Goal: Contribute content: Contribute content

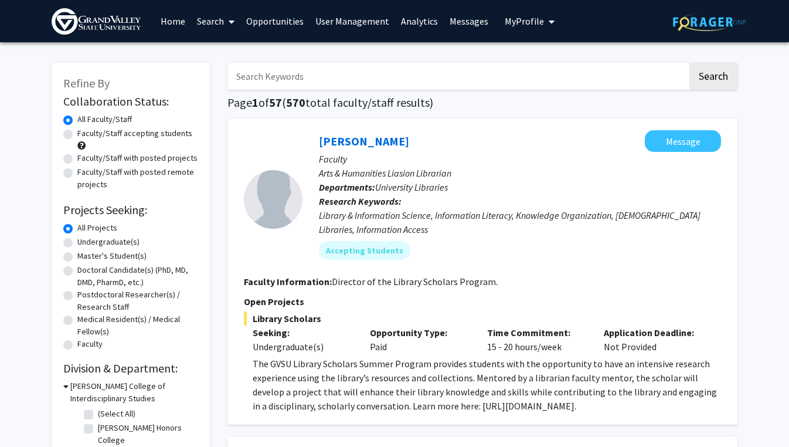
click at [105, 25] on img at bounding box center [96, 21] width 89 height 26
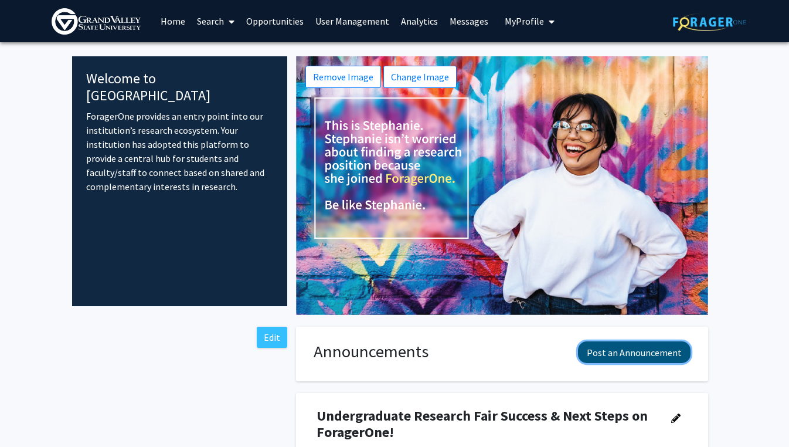
click at [598, 359] on button "Post an Announcement" at bounding box center [634, 352] width 113 height 22
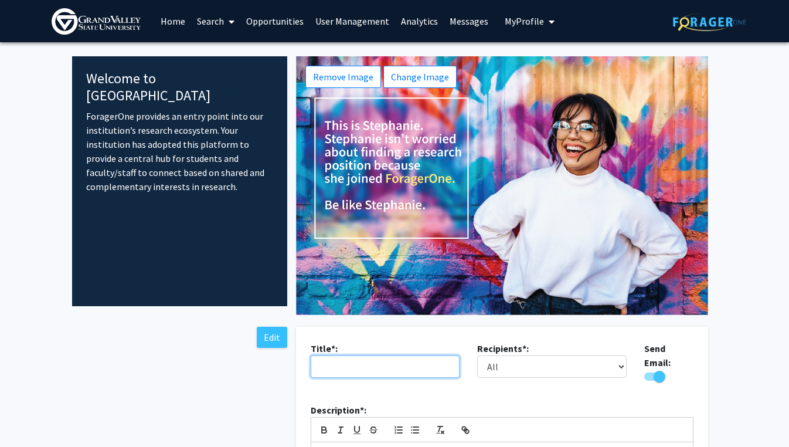
click at [352, 368] on input "text" at bounding box center [385, 366] width 149 height 22
type input "O"
type input "T"
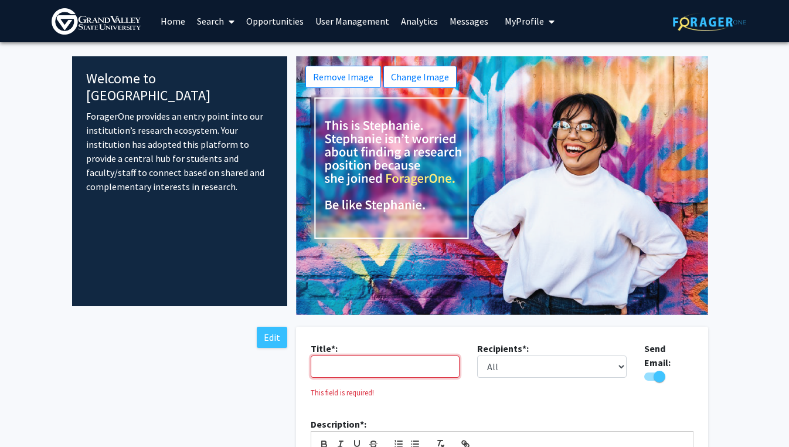
paste input "Keep the Momentum Going—Get Connected on ForagerOne!"
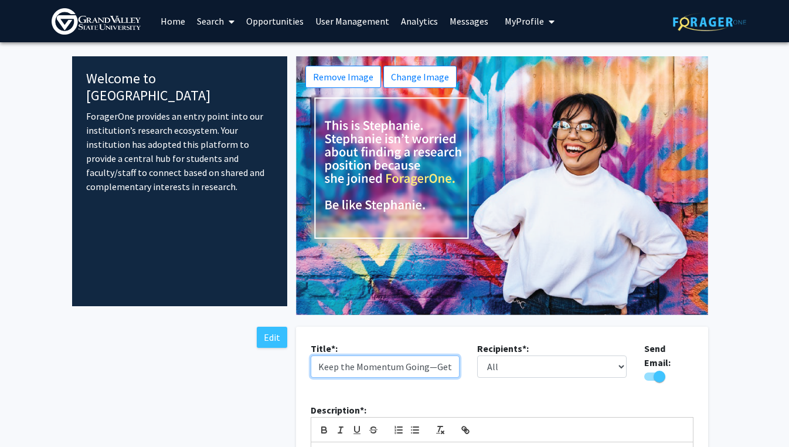
scroll to position [0, 101]
click at [332, 367] on input "Keep the Momentum Going—Get Connected on ForagerOne!" at bounding box center [385, 366] width 149 height 22
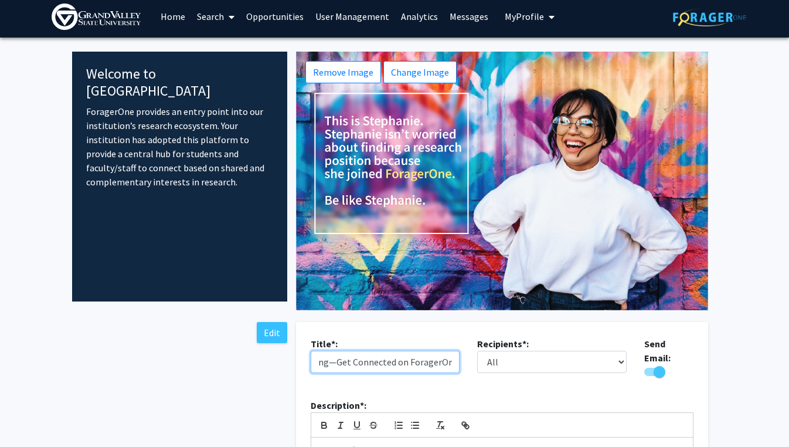
type input "Keep the Momentum Going—Get Connected on ForagerOne!"
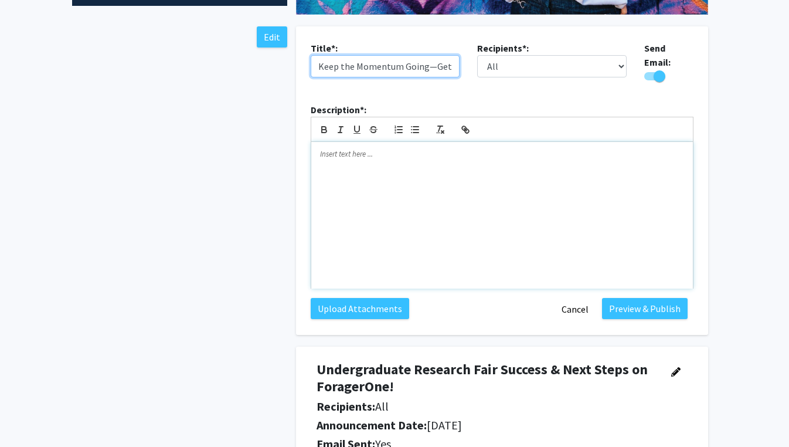
scroll to position [304, 0]
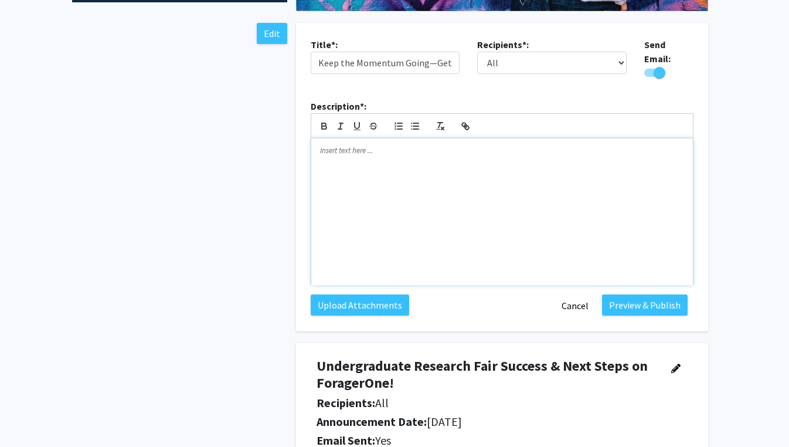
click at [325, 149] on p at bounding box center [502, 150] width 364 height 11
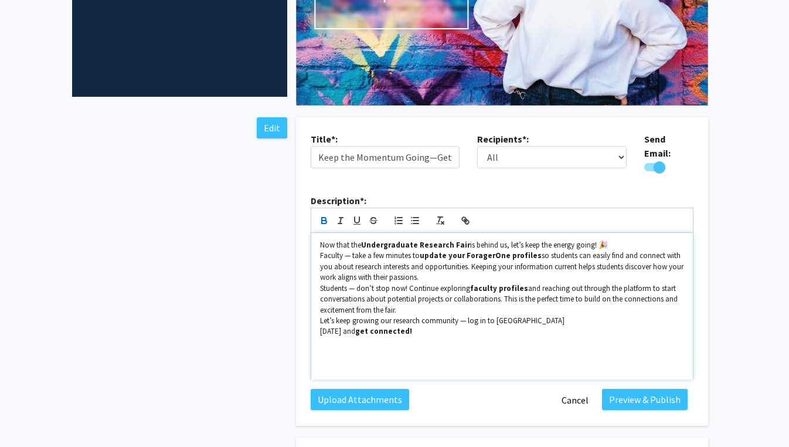
scroll to position [181, 0]
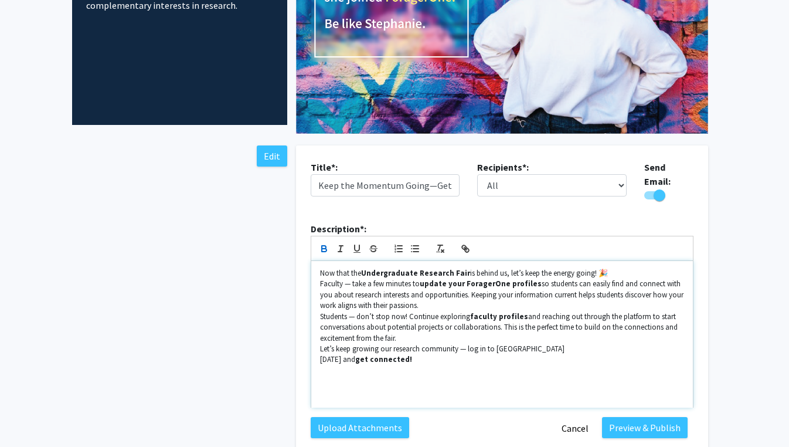
click at [321, 268] on p "Now that the Undergraduate Research Fair is behind us, let’s keep the energy go…" at bounding box center [502, 273] width 364 height 11
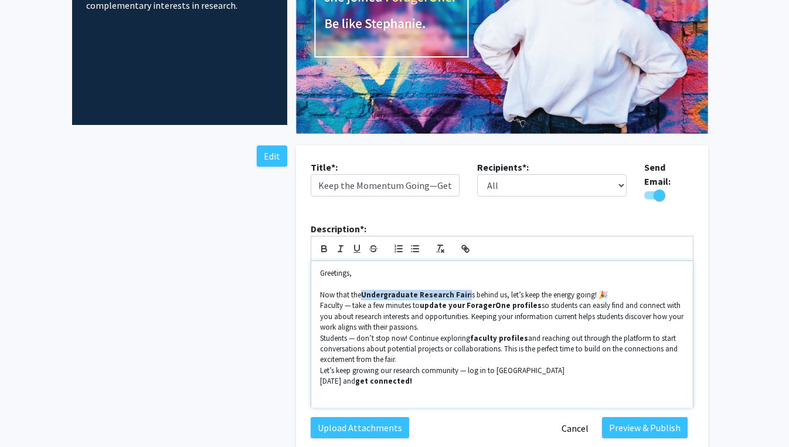
drag, startPoint x: 362, startPoint y: 288, endPoint x: 461, endPoint y: 288, distance: 99.0
click at [461, 289] on p "Now that the Undergraduate Research Fair is behind us, let’s keep the energy go…" at bounding box center [502, 294] width 364 height 11
click at [328, 244] on icon "button" at bounding box center [324, 248] width 11 height 11
click at [322, 246] on icon "button" at bounding box center [324, 247] width 4 height 3
click at [609, 289] on p "Now that the Undergraduate Research Fair is behind us, let’s keep the energy go…" at bounding box center [502, 294] width 364 height 11
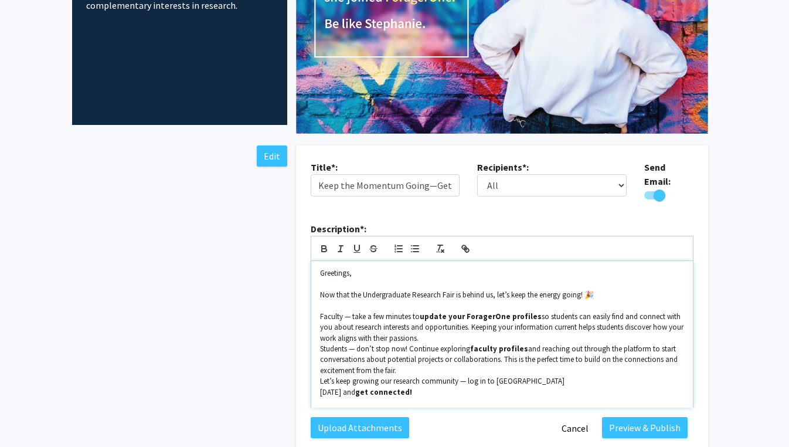
click at [596, 289] on p "Now that the Undergraduate Research Fair is behind us, let’s keep the energy go…" at bounding box center [502, 294] width 364 height 11
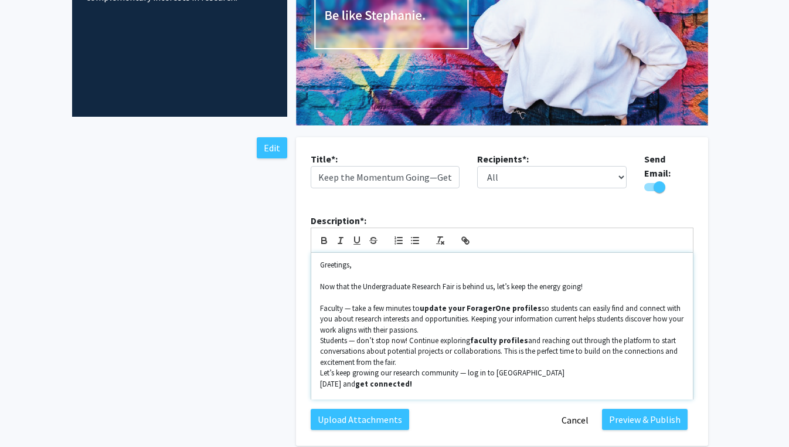
click at [348, 304] on p "Faculty — take a few minutes to update your ForagerOne profiles so students can…" at bounding box center [502, 319] width 364 height 32
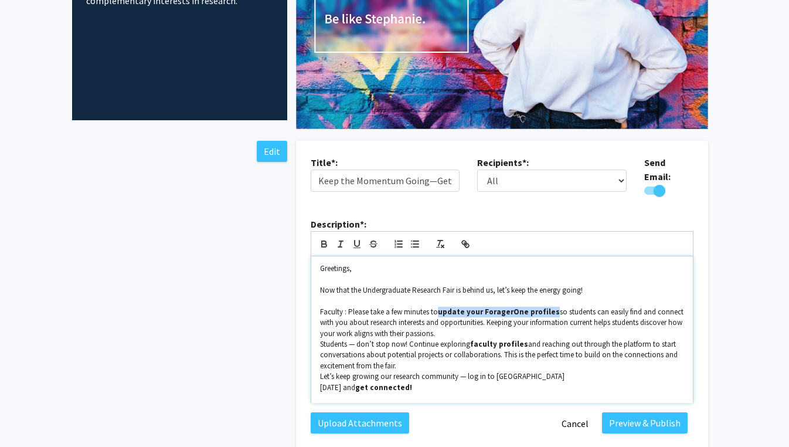
drag, startPoint x: 548, startPoint y: 305, endPoint x: 439, endPoint y: 308, distance: 109.6
click at [439, 308] on p "Faculty : Please take a few minutes to update your ForagerOne profiles so stude…" at bounding box center [502, 322] width 364 height 32
click at [326, 241] on icon "button" at bounding box center [324, 244] width 11 height 11
drag, startPoint x: 319, startPoint y: 335, endPoint x: 335, endPoint y: 338, distance: 15.5
click at [320, 339] on p "Students — don’t stop now! Continue exploring faculty profiles and reaching out…" at bounding box center [502, 355] width 364 height 32
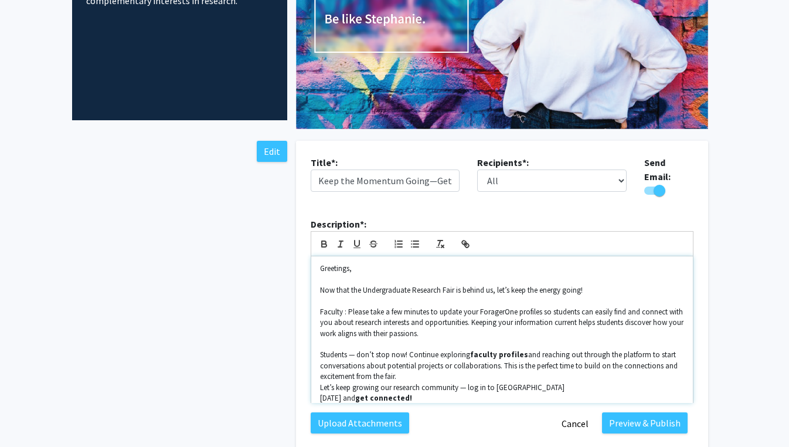
click at [360, 350] on p "Students — don’t stop now! Continue exploring faculty profiles and reaching out…" at bounding box center [502, 365] width 364 height 32
click at [357, 349] on p "Students — don’t stop now! Continue exploring faculty profiles and reaching out…" at bounding box center [502, 365] width 364 height 32
click at [355, 349] on p "Students: don’t stop now! Continue exploring faculty profiles and reaching out …" at bounding box center [502, 365] width 364 height 32
drag, startPoint x: 466, startPoint y: 352, endPoint x: 515, endPoint y: 351, distance: 48.1
click at [515, 351] on strong "faculty profiles" at bounding box center [494, 354] width 58 height 10
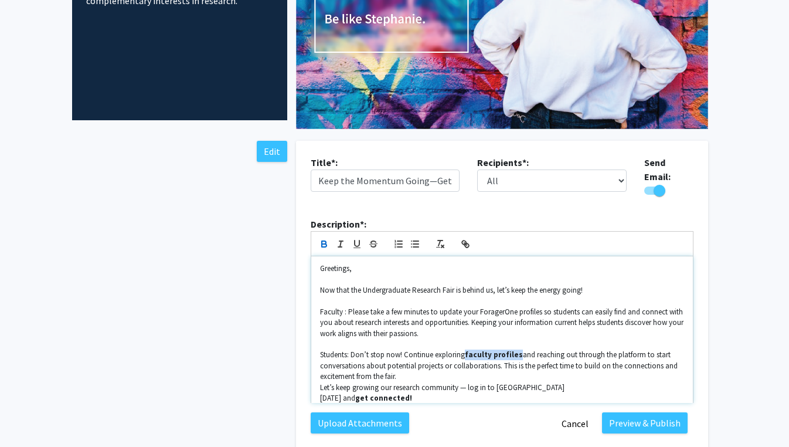
scroll to position [8, 0]
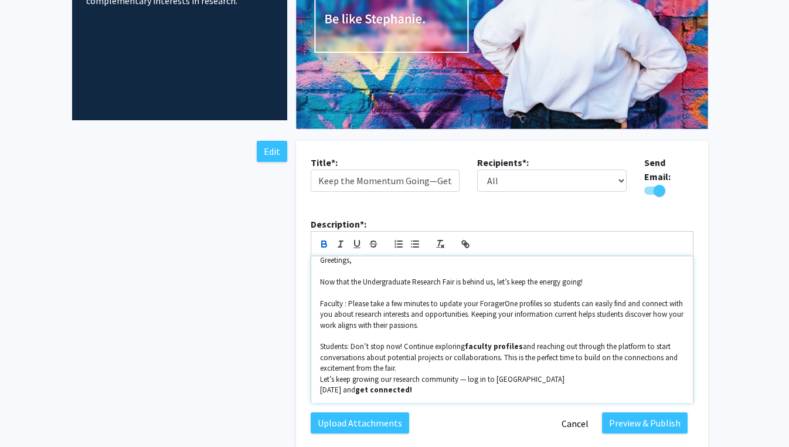
click at [410, 374] on p "Let’s keep growing our research community — log in to [GEOGRAPHIC_DATA]" at bounding box center [502, 379] width 364 height 11
click at [408, 365] on p "Students: Don’t stop now! Continue exploring faculty profiles and reaching out …" at bounding box center [502, 357] width 364 height 32
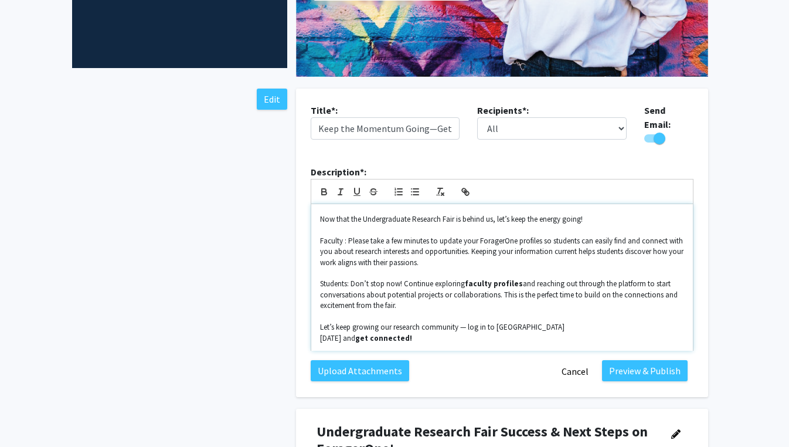
scroll to position [239, 0]
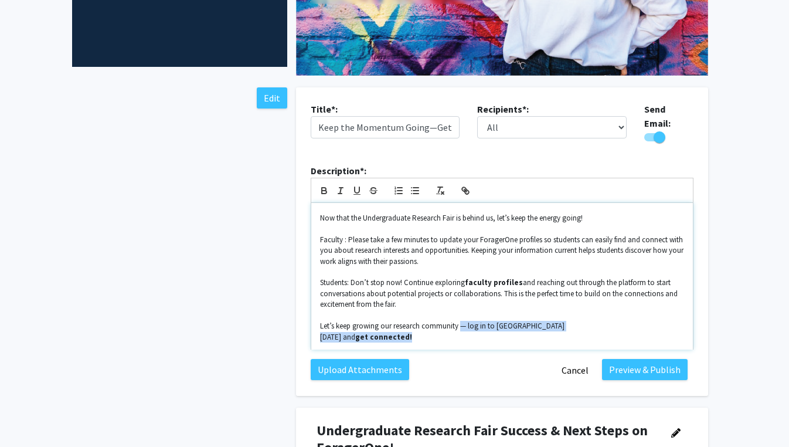
drag, startPoint x: 459, startPoint y: 318, endPoint x: 479, endPoint y: 326, distance: 21.2
click at [479, 326] on div "Greetings, Now that the Undergraduate Research Fair is behind us, let’s keep th…" at bounding box center [501, 276] width 381 height 146
click at [464, 323] on p "Let’s keep growing our research community — log in to [GEOGRAPHIC_DATA]" at bounding box center [502, 326] width 364 height 11
click at [465, 321] on p "Let’s keep growing our research community — log in to [GEOGRAPHIC_DATA]" at bounding box center [502, 326] width 364 height 11
drag, startPoint x: 459, startPoint y: 322, endPoint x: 501, endPoint y: 337, distance: 44.1
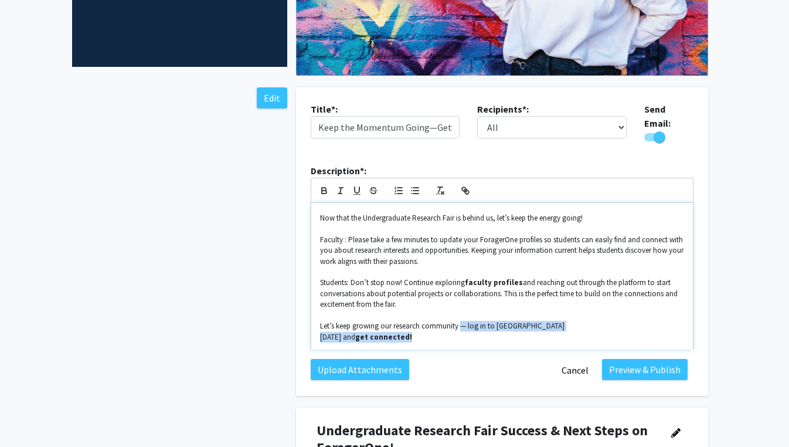
click at [501, 337] on div "Greetings, Now that the Undergraduate Research Fair is behind us, let’s keep th…" at bounding box center [501, 276] width 381 height 146
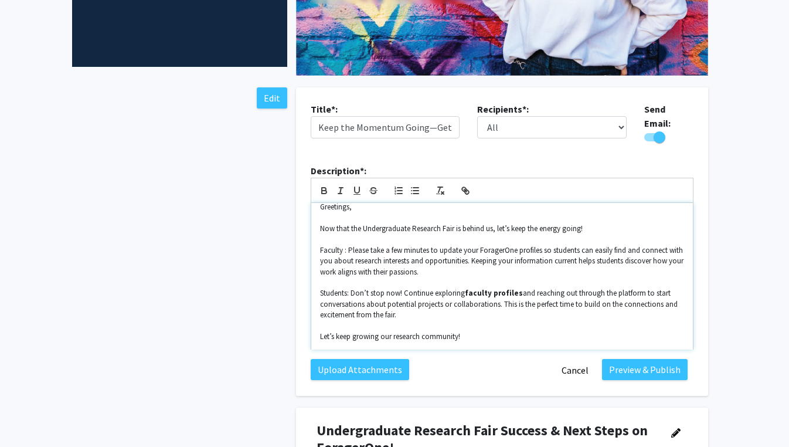
scroll to position [0, 0]
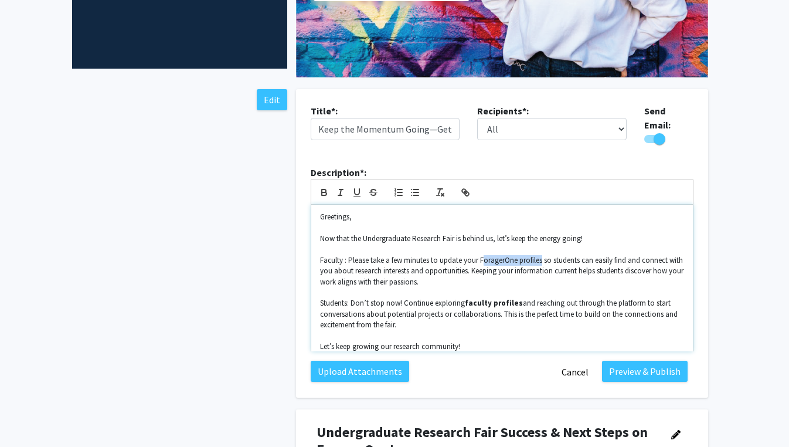
drag, startPoint x: 497, startPoint y: 250, endPoint x: 531, endPoint y: 257, distance: 34.7
click at [541, 255] on p "Faculty : Please take a few minutes to update your ForagerOne profiles so stude…" at bounding box center [502, 271] width 364 height 32
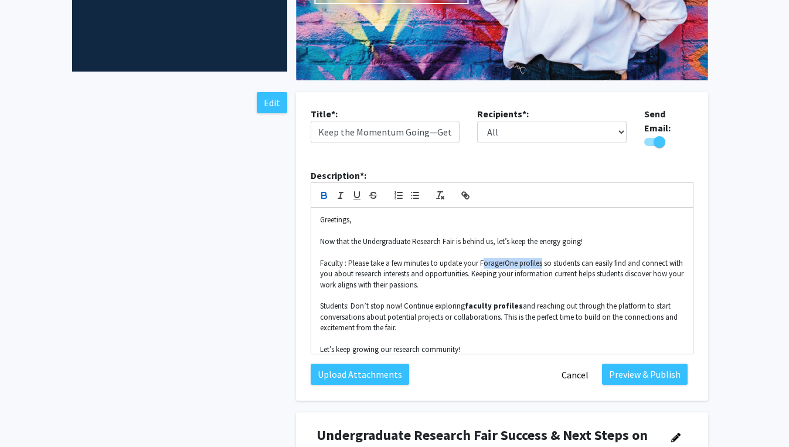
click at [324, 195] on icon "button" at bounding box center [324, 196] width 5 height 3
click at [479, 258] on p "Faculty : Please take a few minutes to update your F oragerOne profiles so stud…" at bounding box center [502, 274] width 364 height 32
drag, startPoint x: 480, startPoint y: 257, endPoint x: 356, endPoint y: 199, distance: 136.9
click at [482, 258] on p "Faculty : Please take a few minutes to update your F oragerOne profiles so stud…" at bounding box center [502, 274] width 364 height 32
click at [320, 190] on icon "button" at bounding box center [324, 195] width 11 height 11
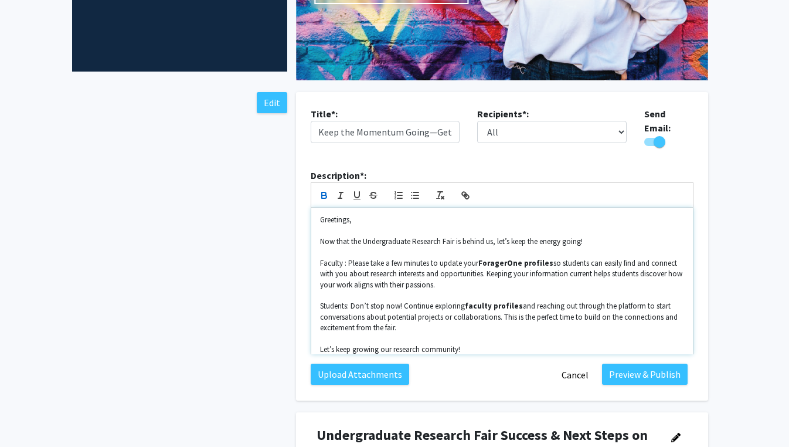
click at [505, 281] on p "Faculty : Please take a few minutes to update your ForagerOne profiles so stude…" at bounding box center [502, 274] width 364 height 32
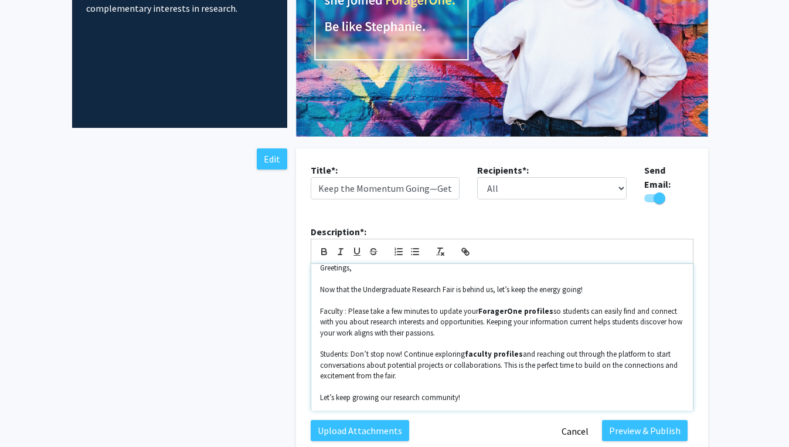
scroll to position [0, 0]
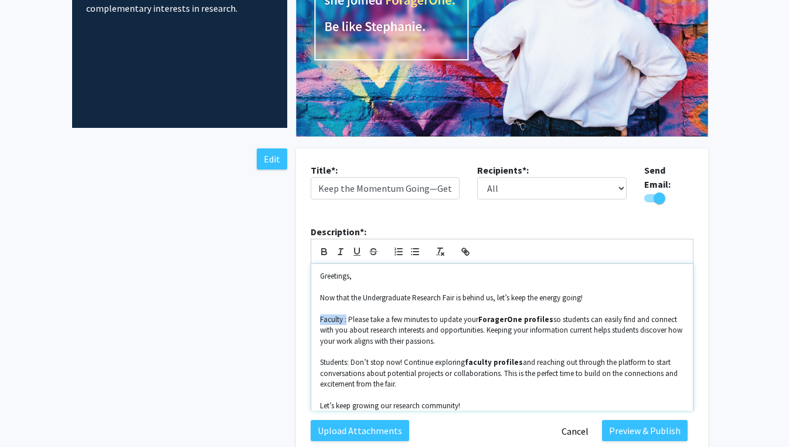
drag, startPoint x: 347, startPoint y: 314, endPoint x: 357, endPoint y: 297, distance: 20.5
click at [315, 314] on div "Greetings, Now that the Undergraduate Research Fair is behind us, let’s keep th…" at bounding box center [501, 337] width 381 height 146
click at [327, 247] on icon "button" at bounding box center [324, 251] width 11 height 11
drag, startPoint x: 350, startPoint y: 358, endPoint x: 314, endPoint y: 359, distance: 35.8
click at [314, 359] on div "Greetings, Now that the Undergraduate Research Fair is behind us, let’s keep th…" at bounding box center [501, 337] width 381 height 146
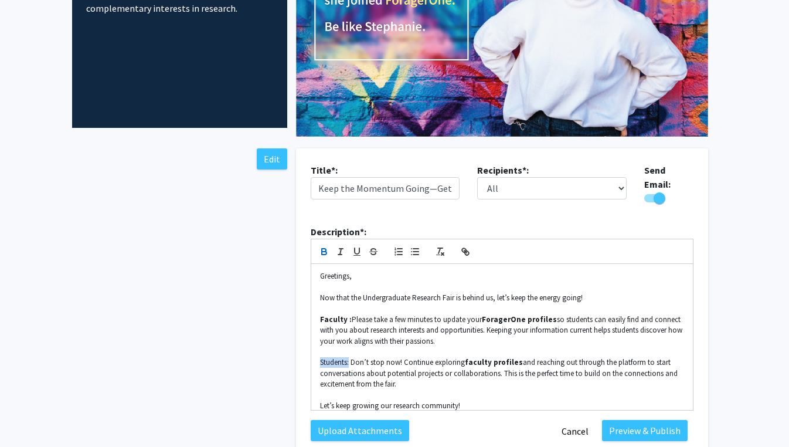
click at [322, 251] on icon "button" at bounding box center [324, 252] width 5 height 3
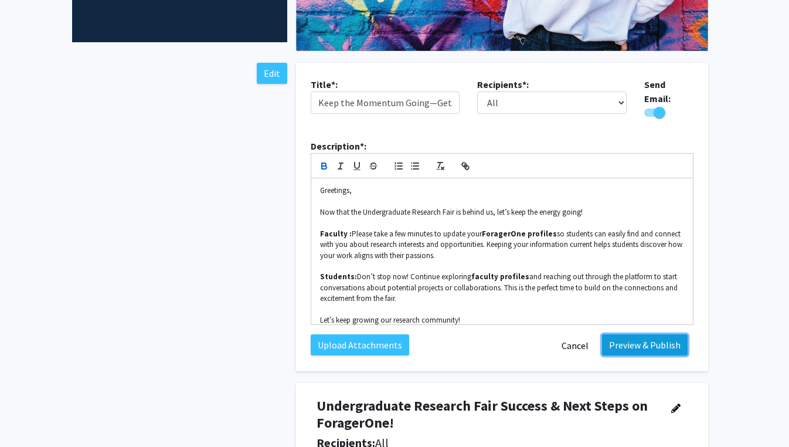
click at [633, 338] on button "Preview & Publish" at bounding box center [645, 344] width 86 height 21
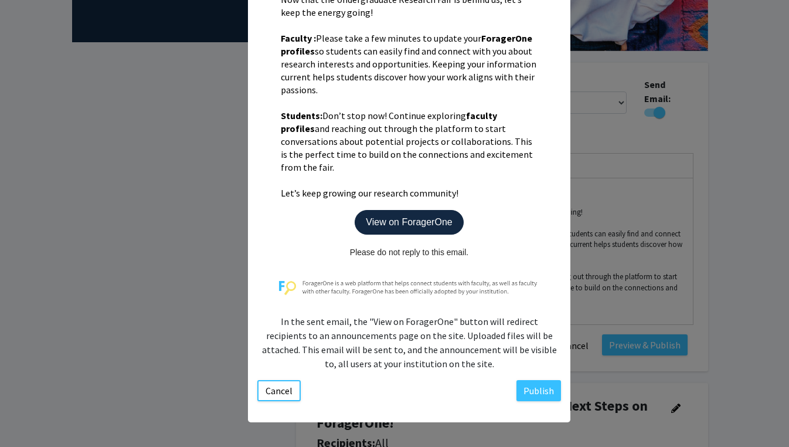
scroll to position [330, 0]
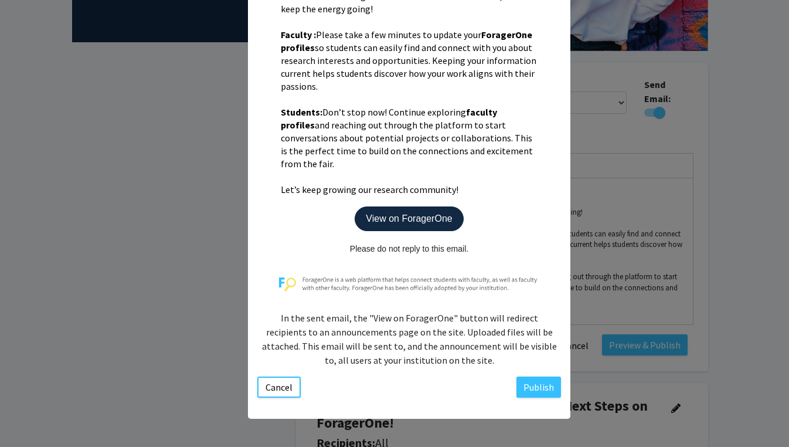
drag, startPoint x: 290, startPoint y: 397, endPoint x: 304, endPoint y: 381, distance: 20.3
click at [290, 397] on div "Announcement from [GEOGRAPHIC_DATA] The following announcement has been posted …" at bounding box center [409, 79] width 322 height 655
click at [296, 389] on button "Cancel" at bounding box center [278, 386] width 43 height 21
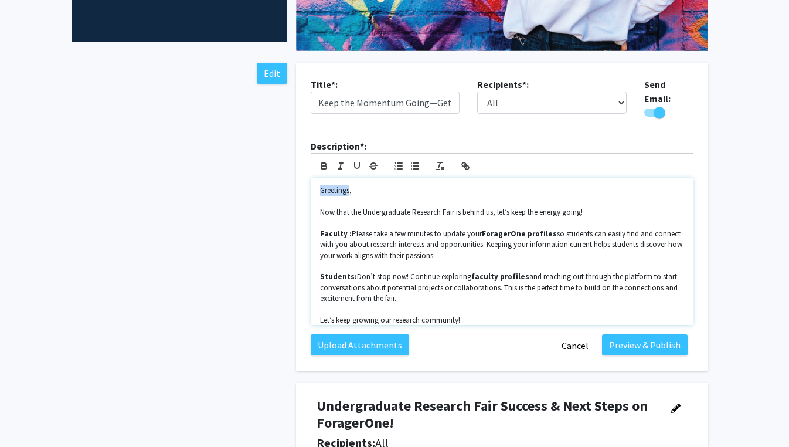
drag, startPoint x: 349, startPoint y: 183, endPoint x: 270, endPoint y: 180, distance: 79.7
click at [619, 336] on button "Preview & Publish" at bounding box center [645, 344] width 86 height 21
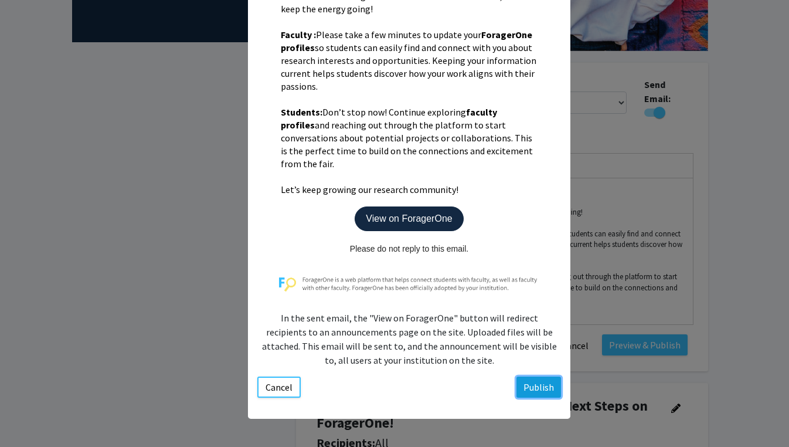
click at [534, 386] on button "Publish" at bounding box center [538, 386] width 45 height 21
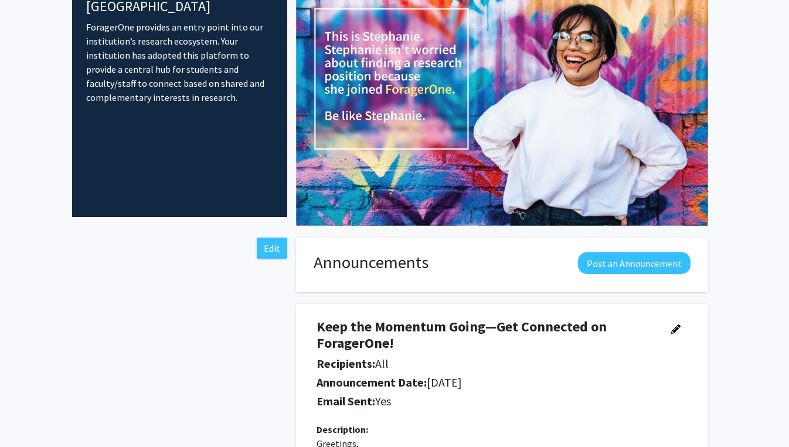
scroll to position [0, 0]
